Goal: Task Accomplishment & Management: Manage account settings

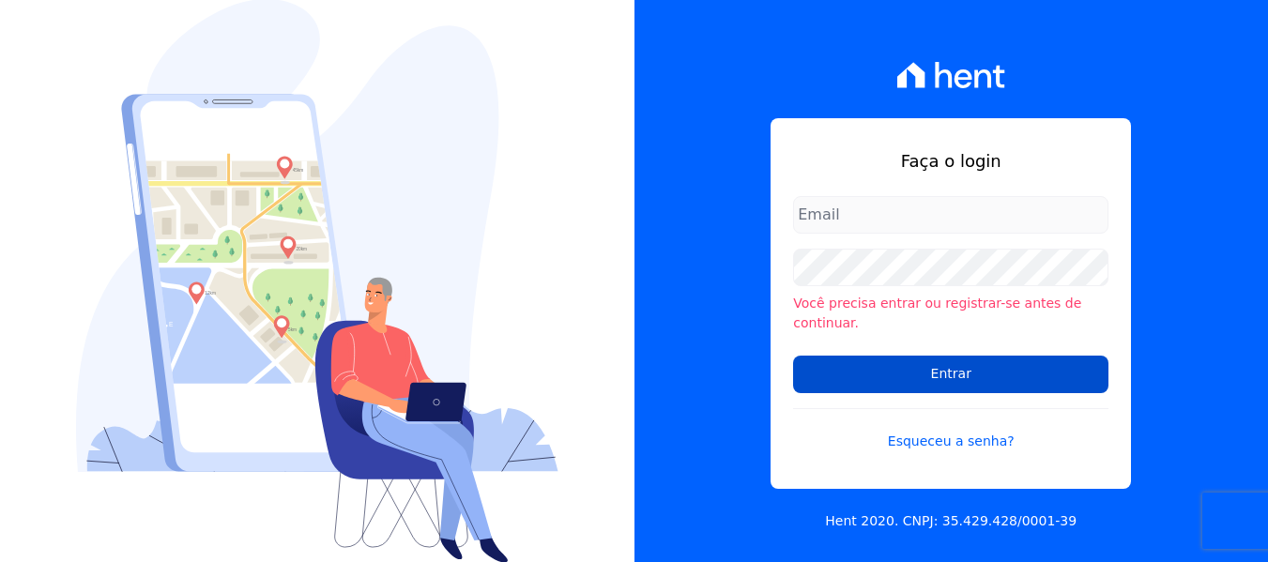
type input "[PERSON_NAME][EMAIL_ADDRESS][DOMAIN_NAME]"
click at [996, 358] on input "Entrar" at bounding box center [950, 375] width 315 height 38
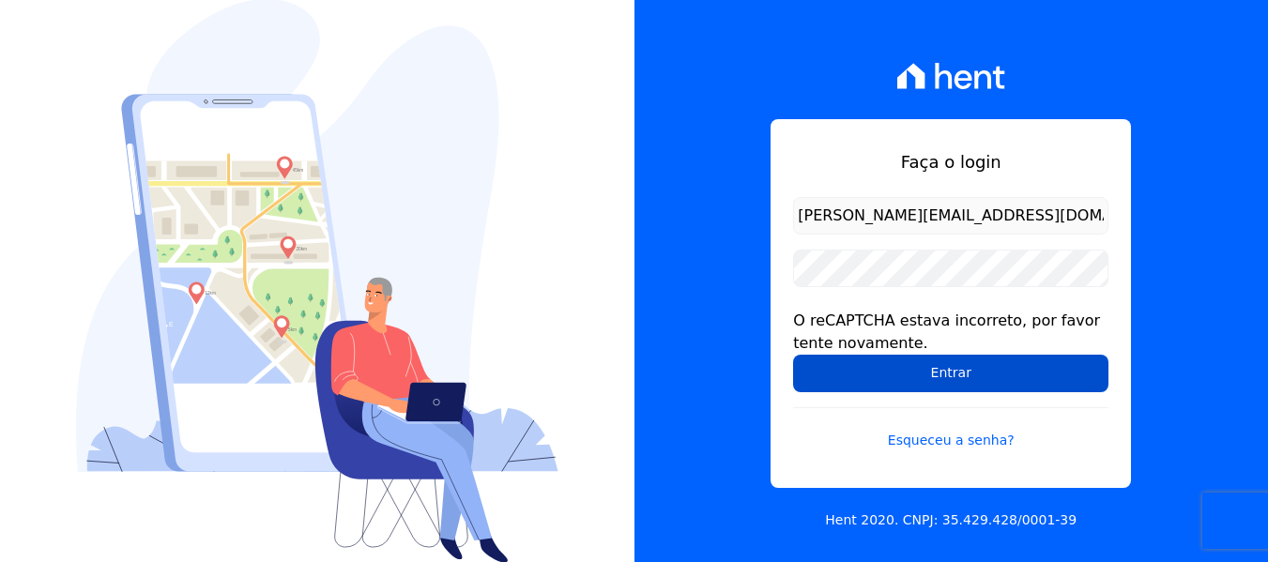
click at [884, 370] on input "Entrar" at bounding box center [950, 374] width 315 height 38
click at [876, 359] on input "Entrar" at bounding box center [950, 374] width 315 height 38
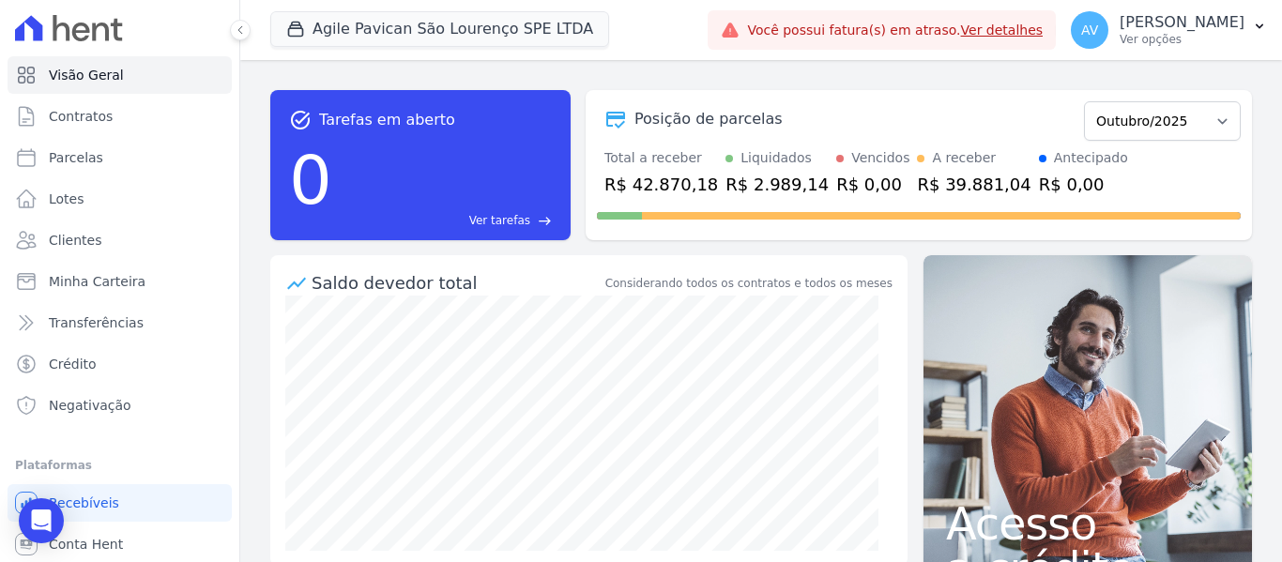
click at [1042, 26] on link "Ver detalhes" at bounding box center [1002, 30] width 83 height 15
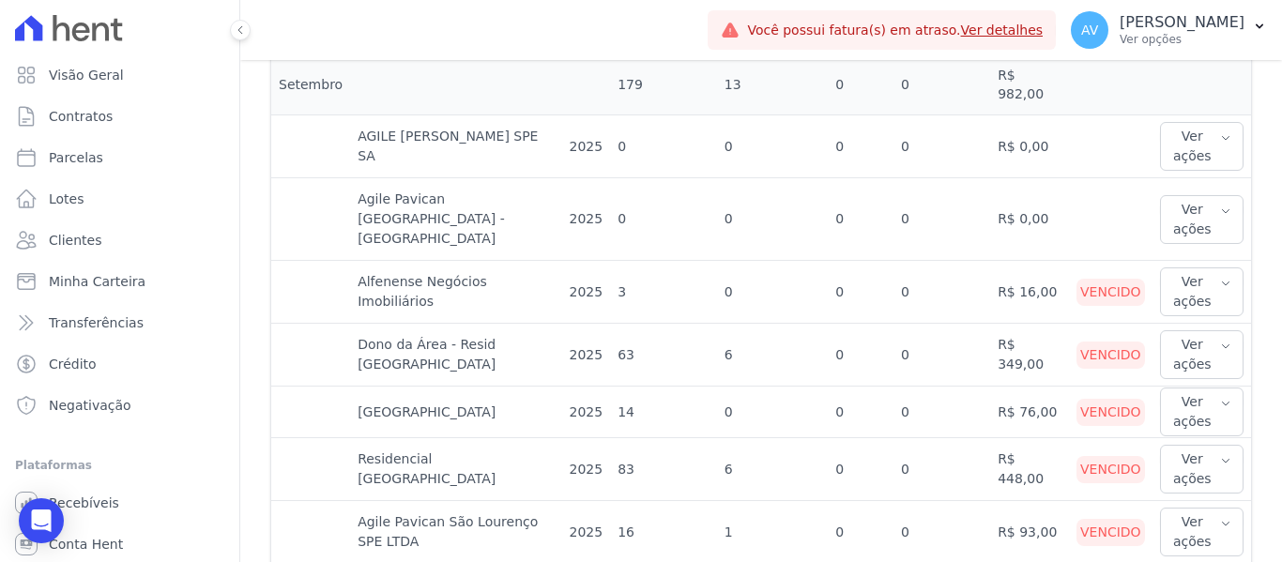
scroll to position [1126, 0]
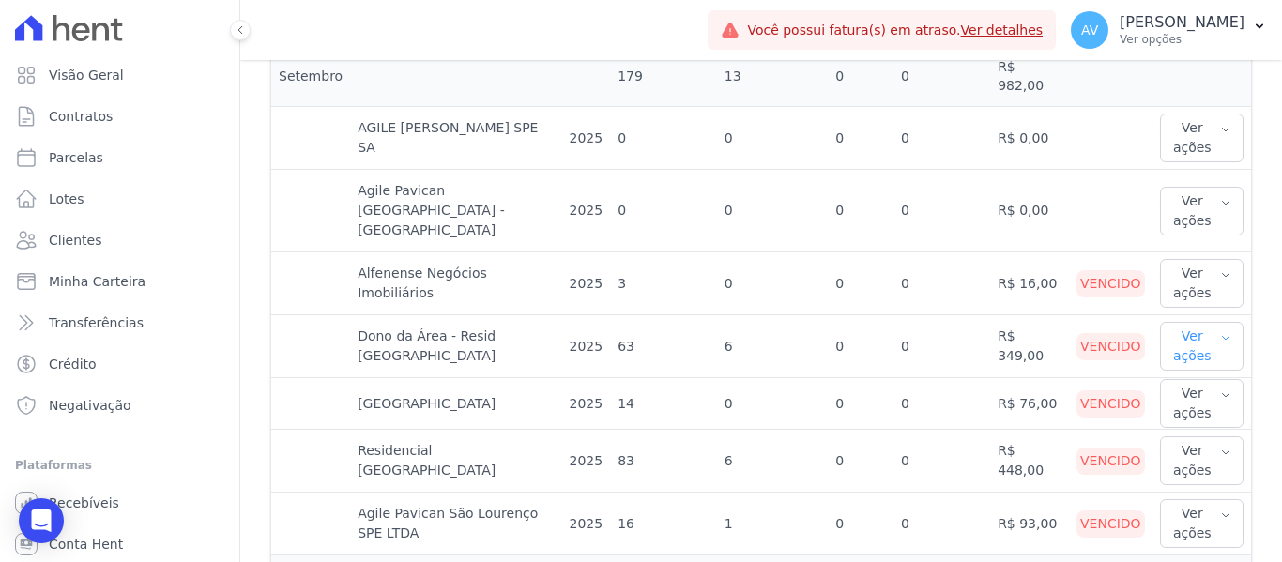
click at [1220, 330] on icon "button" at bounding box center [1225, 337] width 11 height 15
click at [1187, 398] on link "Ver boleto" at bounding box center [1236, 408] width 139 height 20
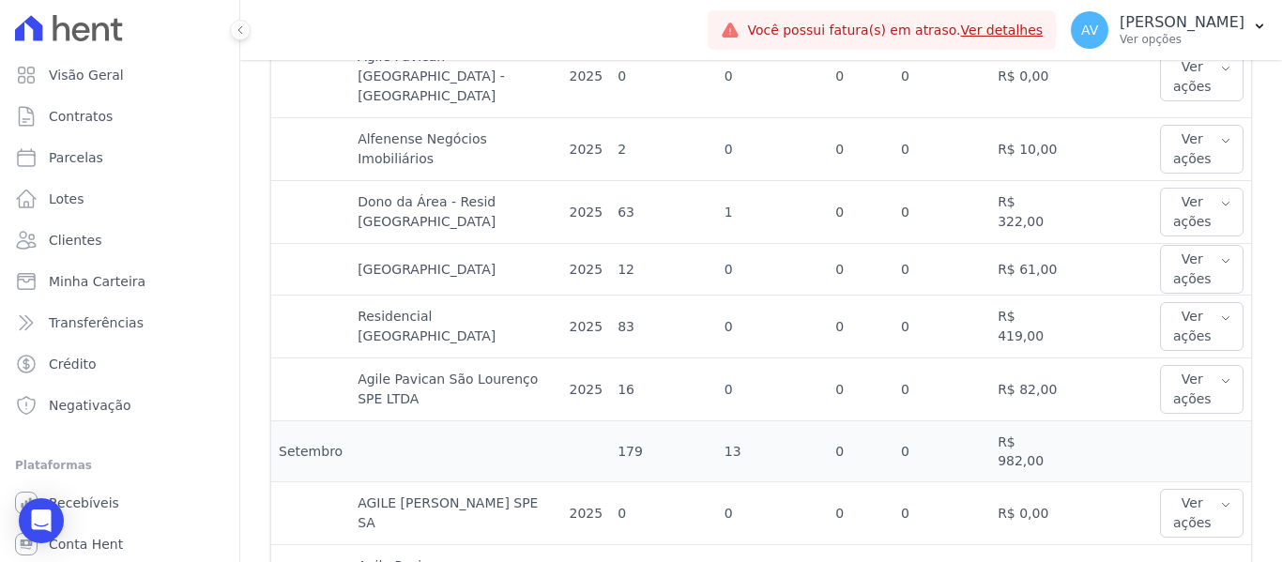
scroll to position [1032, 0]
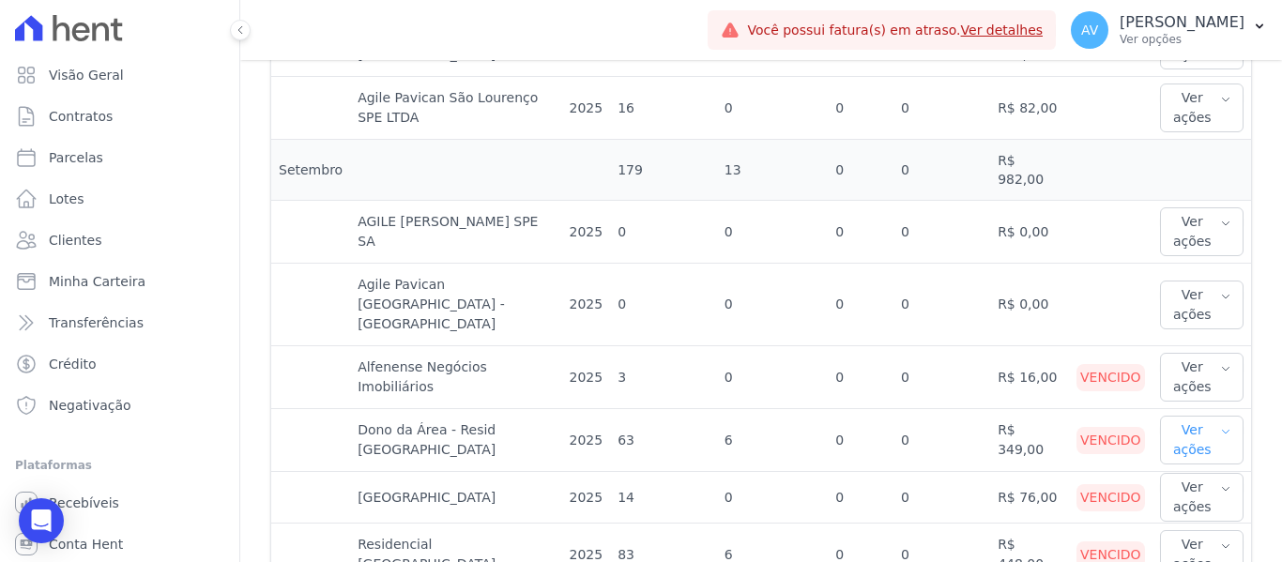
click at [1189, 416] on button "Ver ações" at bounding box center [1202, 440] width 84 height 49
click at [1176, 492] on link "Ver boleto" at bounding box center [1236, 502] width 139 height 20
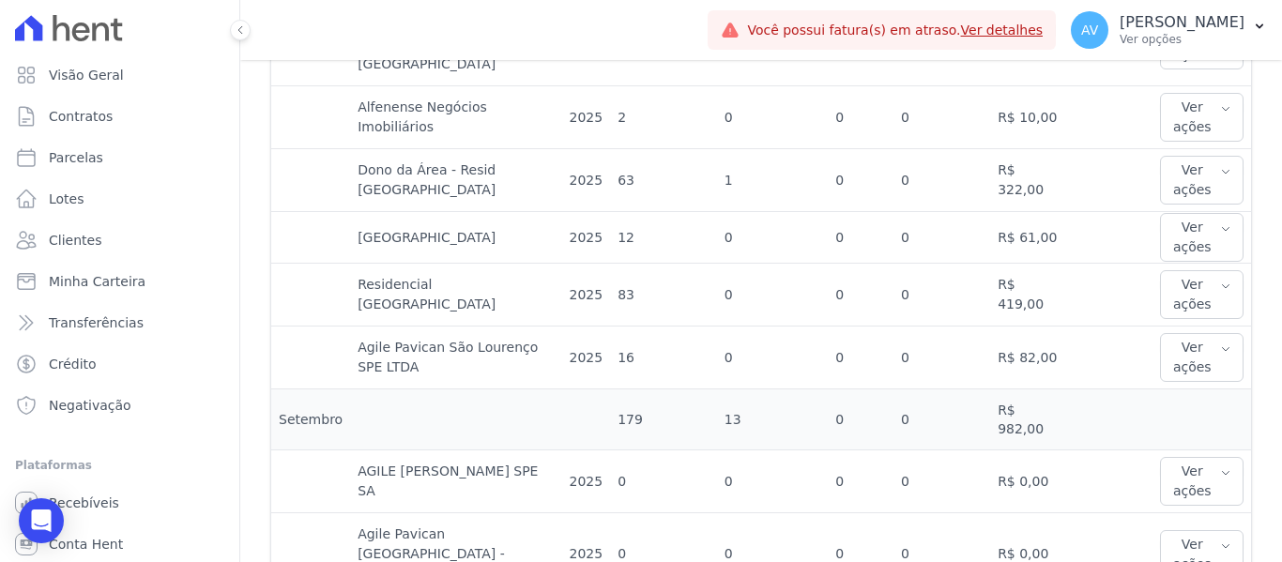
scroll to position [751, 0]
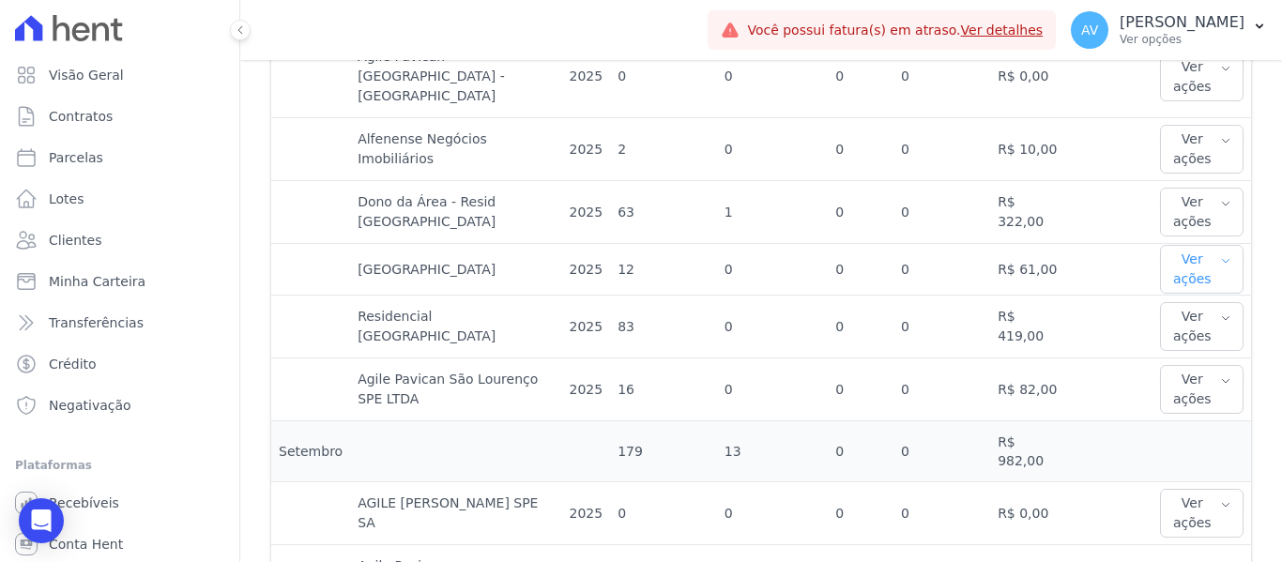
click at [1187, 245] on button "Ver ações" at bounding box center [1202, 269] width 84 height 49
click at [1185, 245] on button "Ver ações" at bounding box center [1202, 269] width 84 height 49
click at [1220, 253] on icon "button" at bounding box center [1225, 260] width 11 height 15
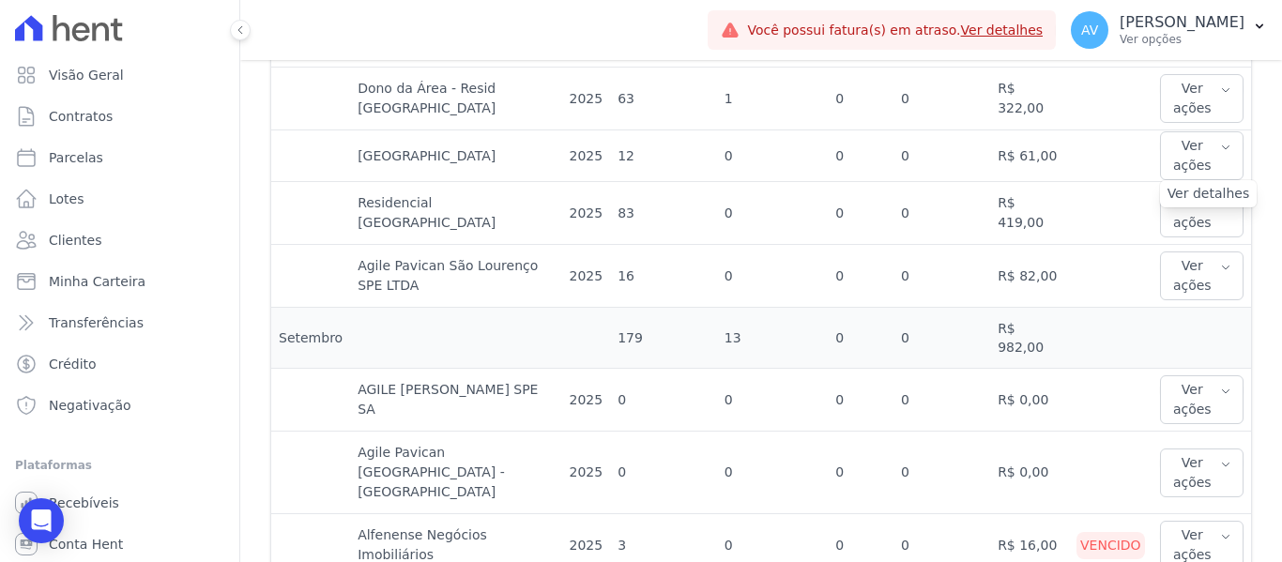
scroll to position [1032, 0]
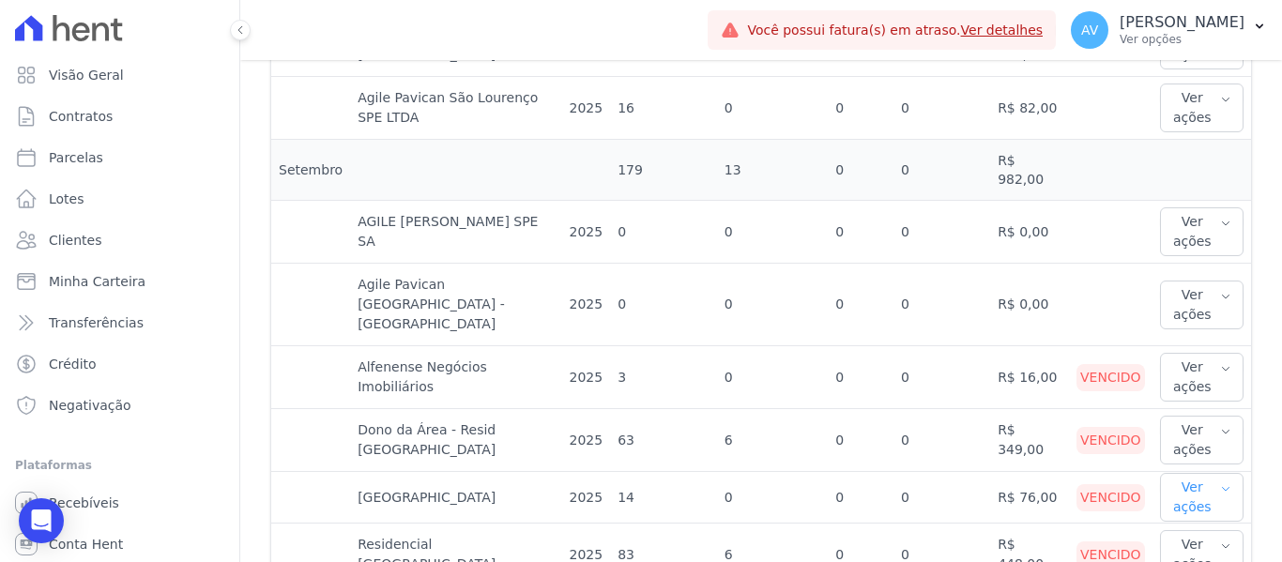
click at [1184, 473] on button "Ver ações" at bounding box center [1202, 497] width 84 height 49
click at [1172, 549] on link "Ver boleto" at bounding box center [1236, 559] width 139 height 20
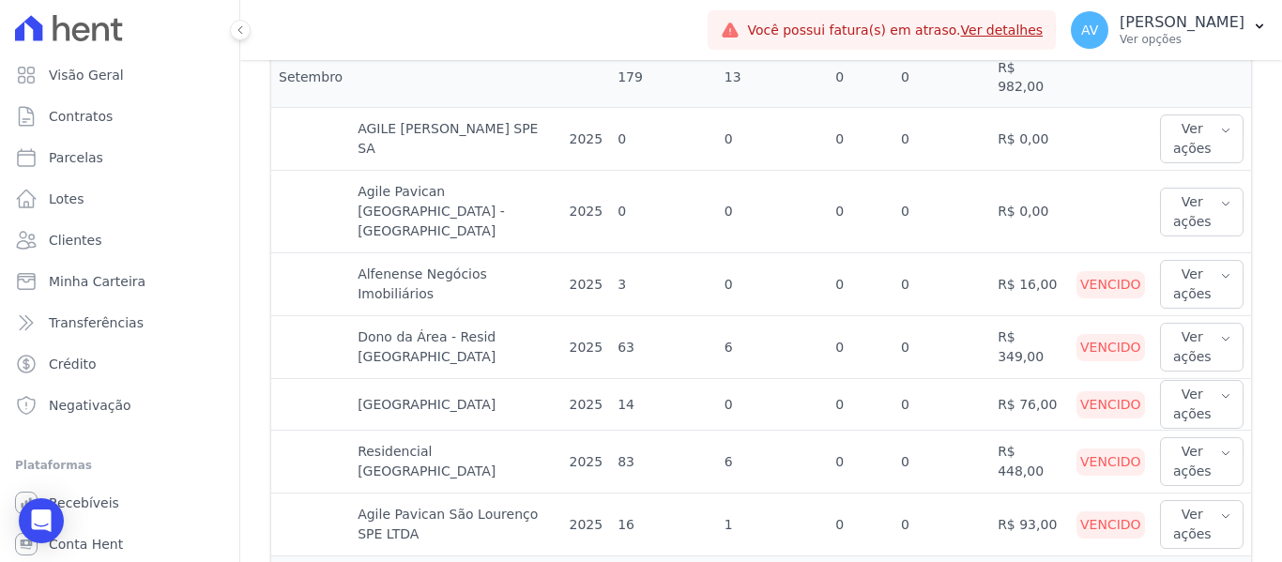
scroll to position [1126, 0]
click at [1167, 436] on button "Ver ações" at bounding box center [1202, 460] width 84 height 49
click at [1170, 512] on link "Ver boleto" at bounding box center [1236, 522] width 139 height 20
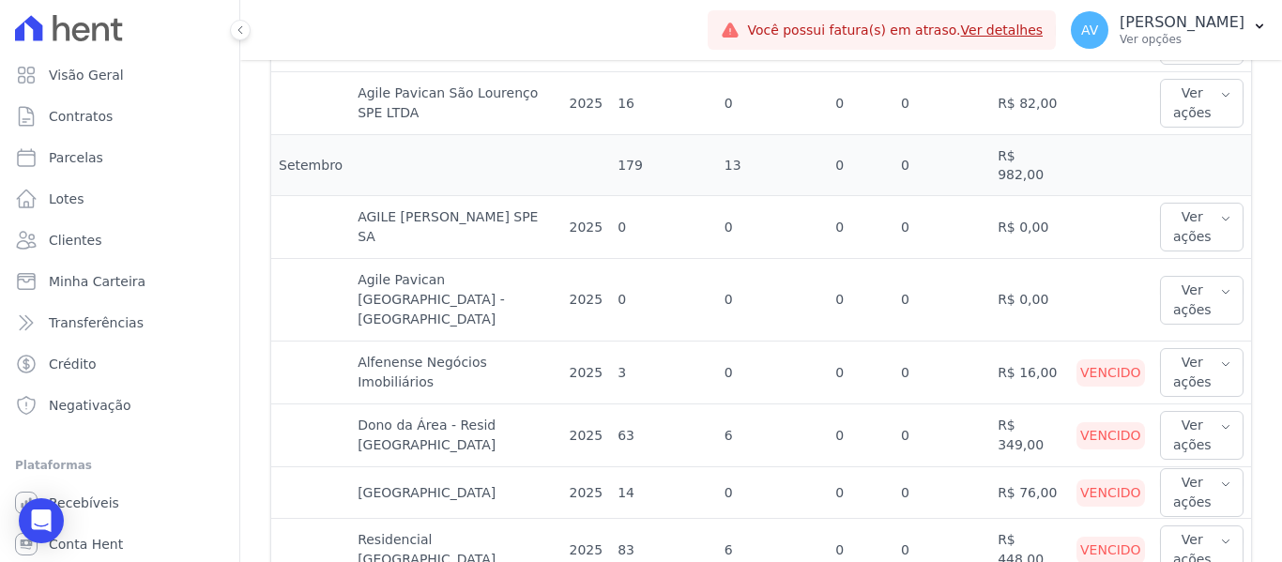
scroll to position [1126, 0]
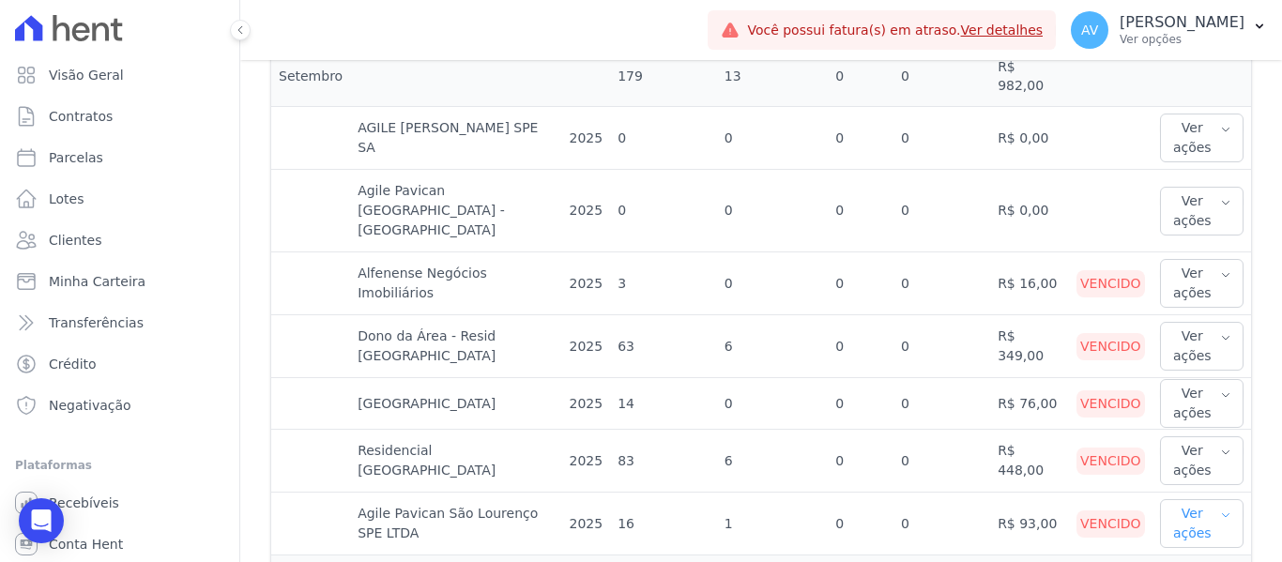
click at [1202, 499] on button "Ver ações" at bounding box center [1202, 523] width 84 height 49
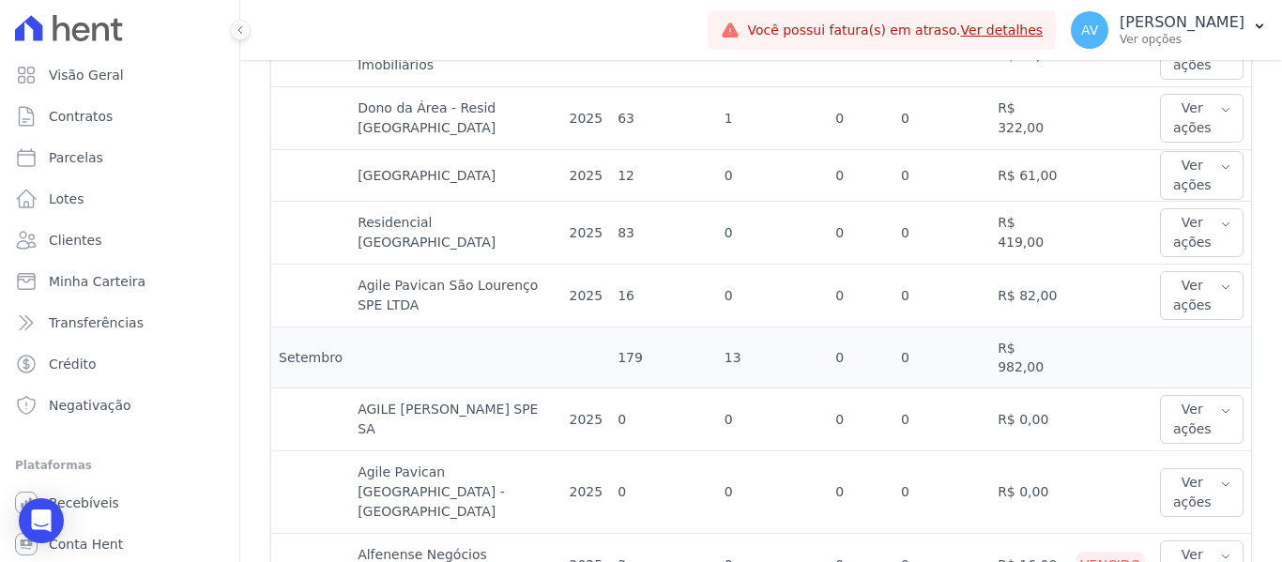
scroll to position [1032, 0]
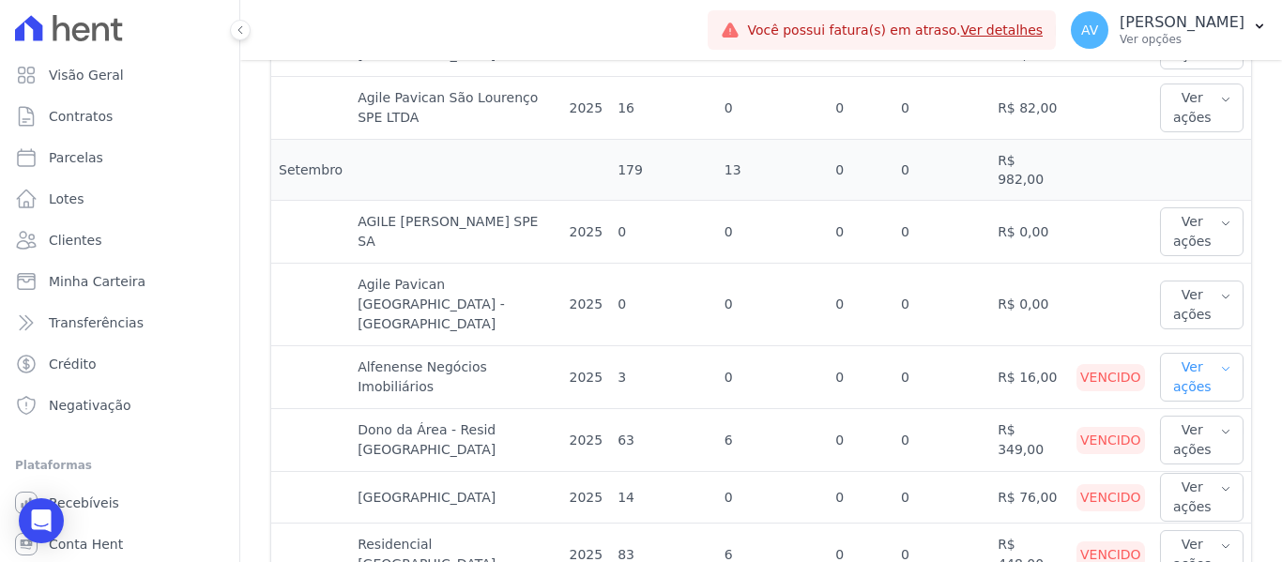
click at [1196, 353] on button "Ver ações" at bounding box center [1202, 377] width 84 height 49
click at [1188, 429] on link "Ver boleto" at bounding box center [1236, 439] width 139 height 20
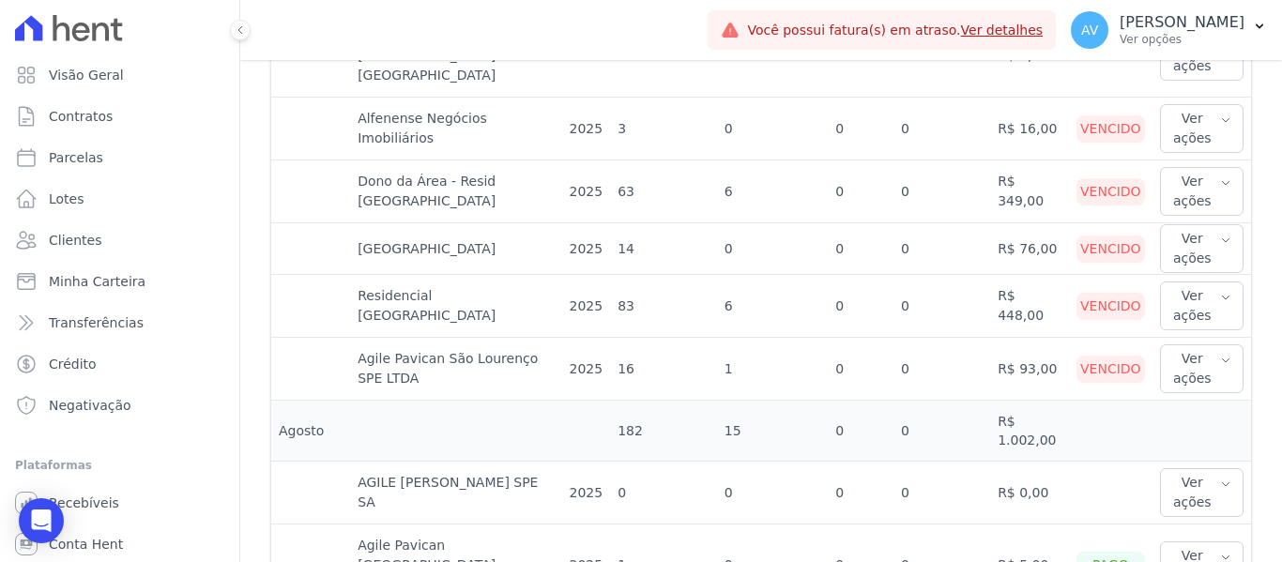
scroll to position [1314, 0]
